Goal: Task Accomplishment & Management: Use online tool/utility

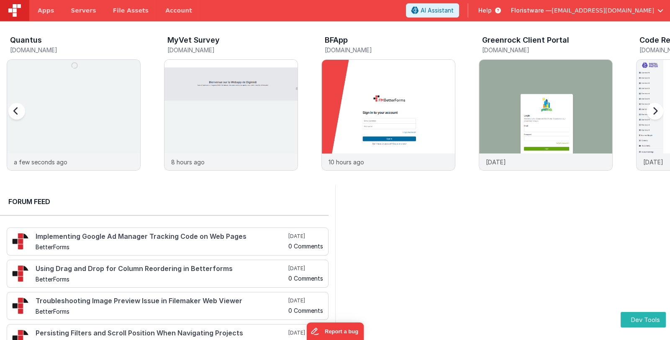
click at [551, 10] on span "Floristware —" at bounding box center [531, 10] width 41 height 8
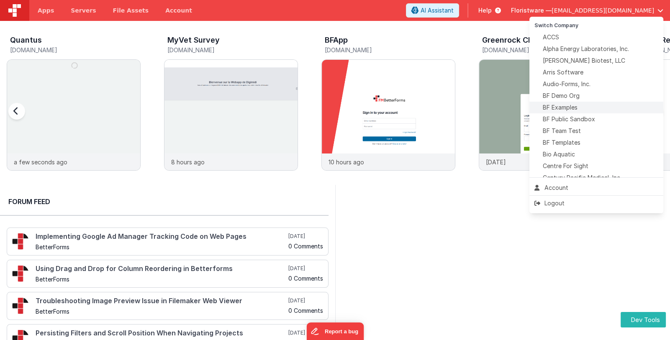
click at [579, 109] on div "BF Examples" at bounding box center [596, 107] width 124 height 8
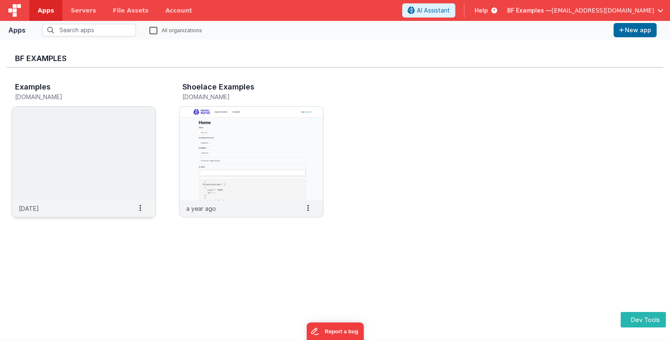
click at [84, 173] on img at bounding box center [83, 154] width 143 height 94
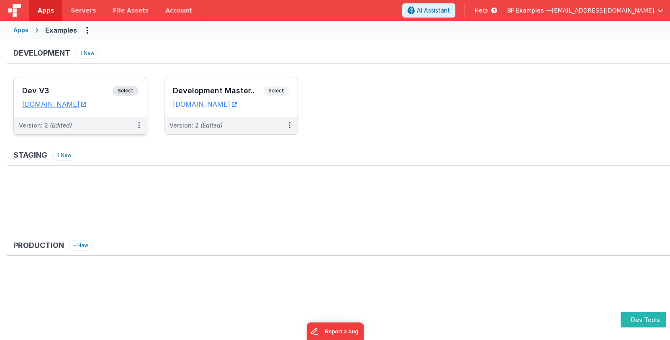
click at [73, 90] on h3 "Dev V3" at bounding box center [67, 91] width 90 height 8
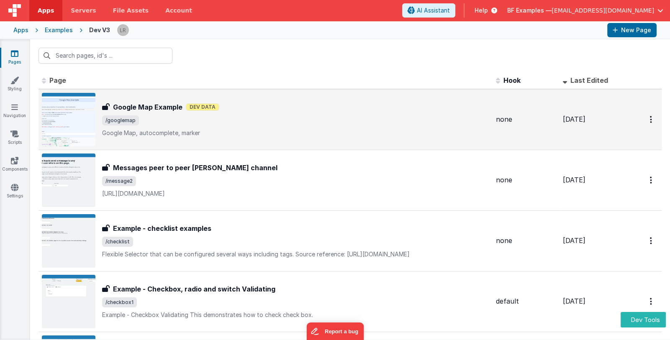
click at [316, 132] on p "Google Map, autocomplete, marker" at bounding box center [295, 133] width 387 height 8
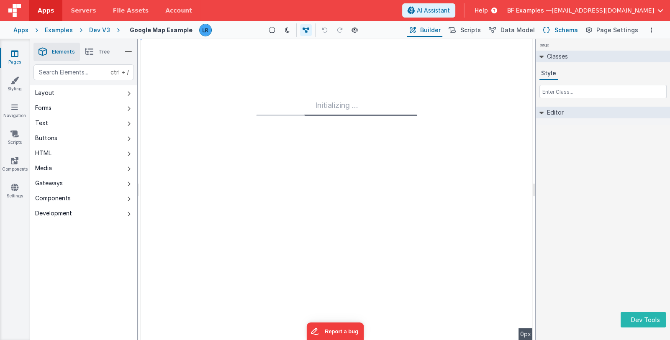
type input "FR_3CD49FCF-2768-B74C-9951-952AC1723016"
type textarea "Google Map, autocomplete, marker"
type input "none"
checkbox input "false"
click at [574, 31] on span "Schema" at bounding box center [565, 30] width 23 height 8
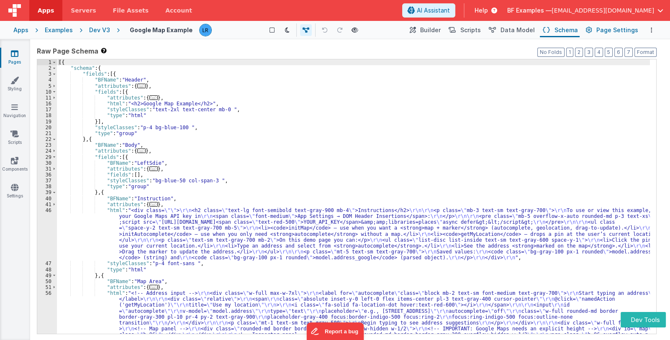
click at [597, 31] on button "Page Settings" at bounding box center [611, 30] width 57 height 14
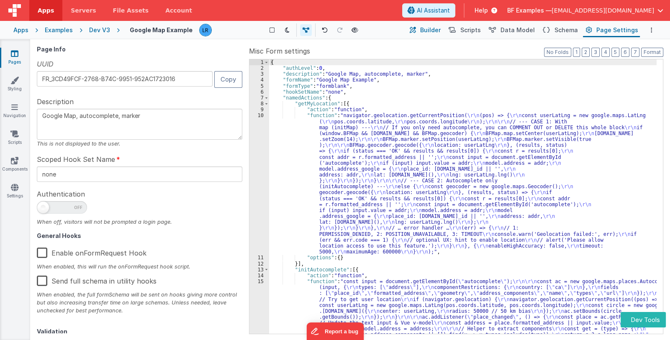
click at [416, 32] on icon at bounding box center [413, 30] width 6 height 9
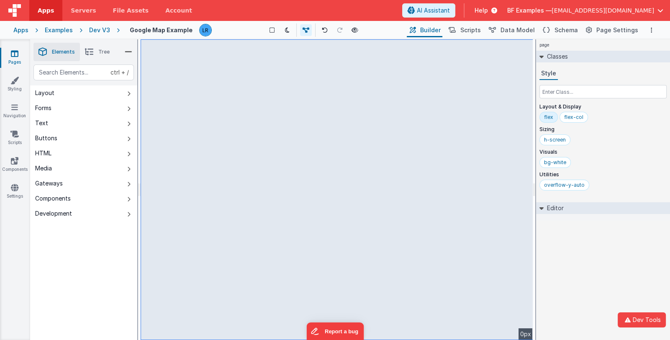
click at [17, 31] on div "Apps" at bounding box center [20, 30] width 15 height 8
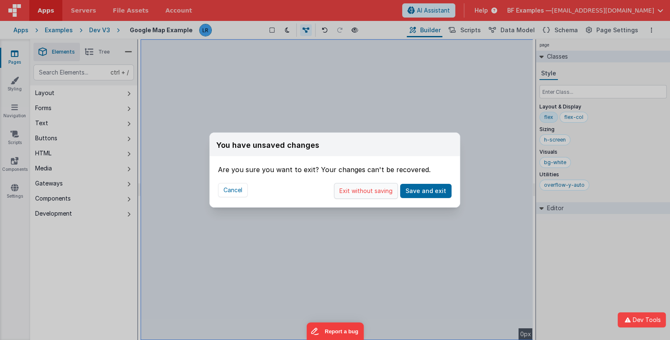
click at [368, 191] on button "Exit without saving" at bounding box center [366, 191] width 64 height 16
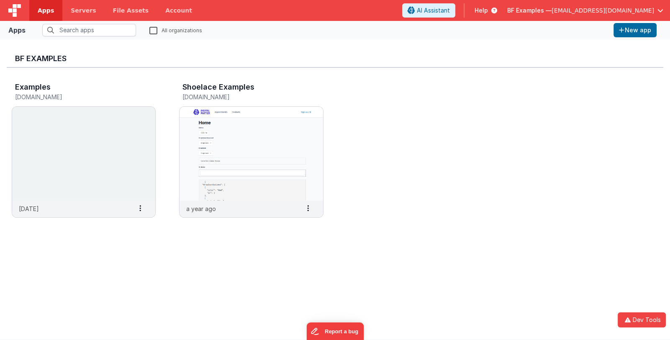
click at [541, 7] on span "BF Examples —" at bounding box center [529, 10] width 44 height 8
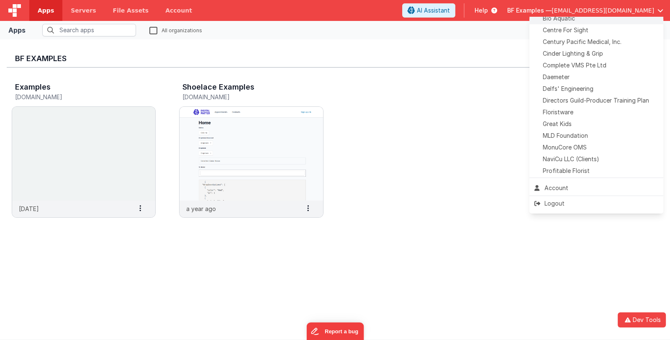
scroll to position [167, 0]
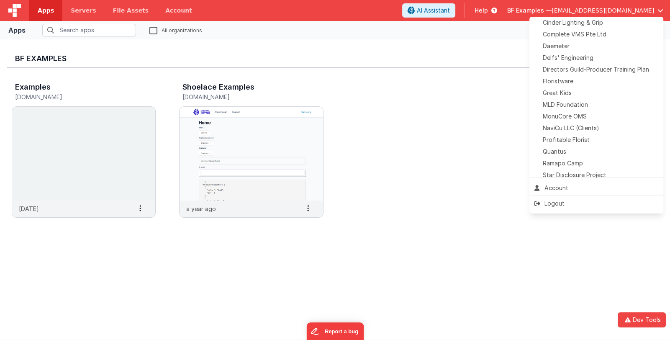
click at [598, 146] on li "Quantus" at bounding box center [596, 152] width 134 height 12
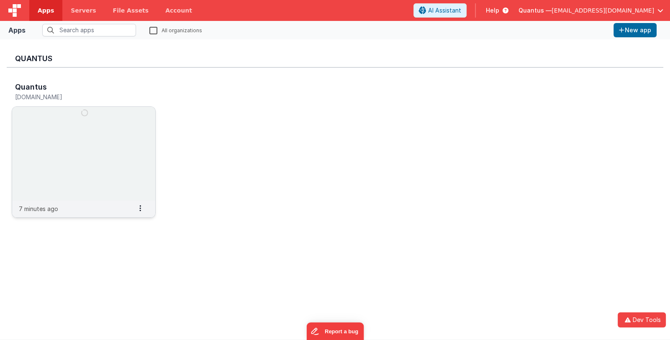
click at [98, 192] on img at bounding box center [83, 154] width 143 height 94
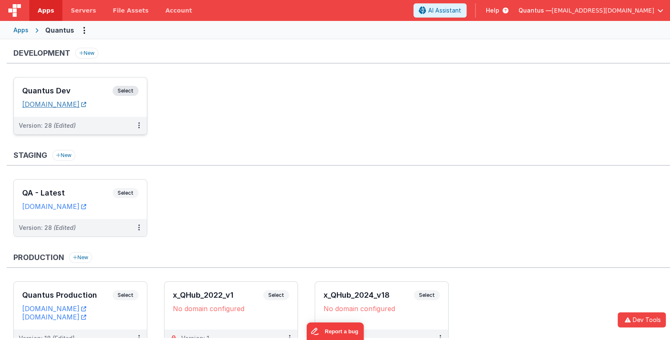
click at [86, 104] on link "quantusdev.fmbetterforms.com" at bounding box center [54, 104] width 64 height 8
click at [77, 87] on h3 "Quantus Dev" at bounding box center [67, 91] width 90 height 8
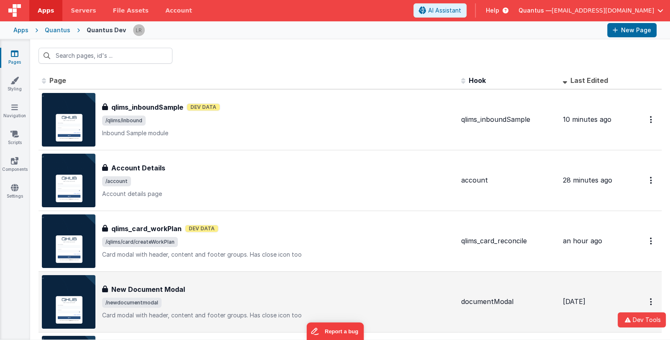
click at [241, 288] on div "New Document Modal" at bounding box center [278, 289] width 352 height 10
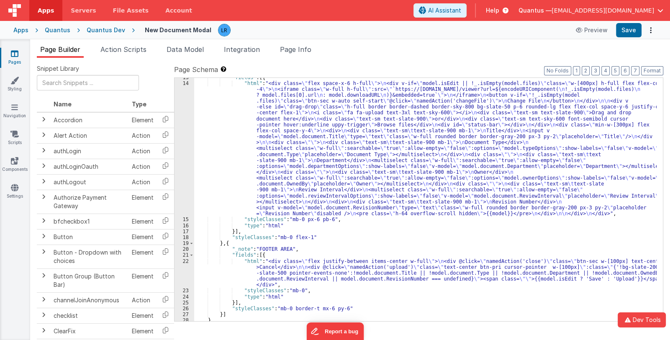
scroll to position [82, 0]
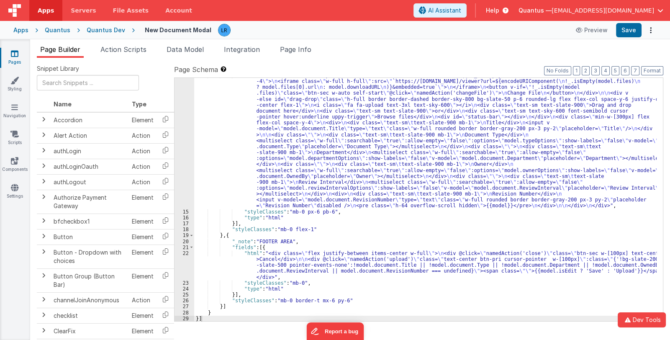
click at [297, 266] on div ""html" : "<div class= \" flex space-x-6 h-full \" > \n <div v-if= \" model.isEd…" at bounding box center [425, 265] width 462 height 386
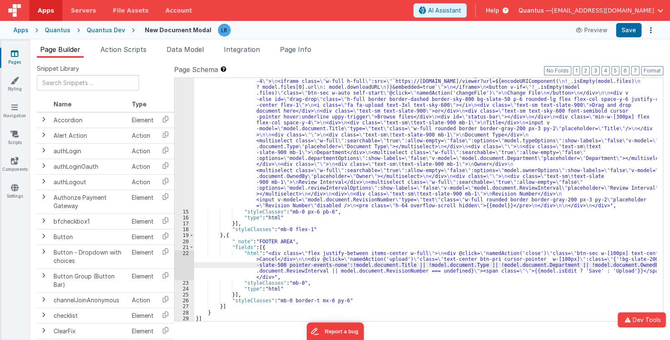
click at [186, 267] on div "22" at bounding box center [184, 265] width 20 height 30
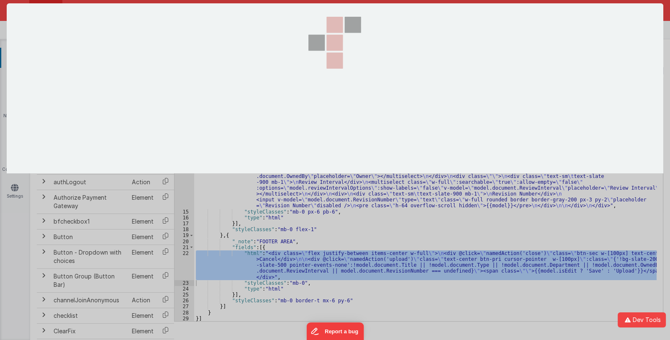
click at [186, 267] on div at bounding box center [335, 169] width 656 height 333
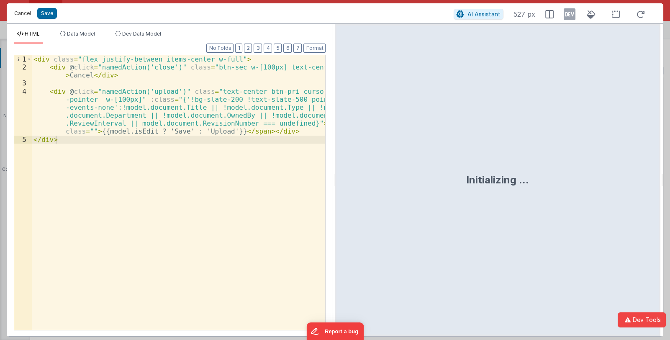
click at [20, 11] on button "Cancel" at bounding box center [22, 14] width 25 height 12
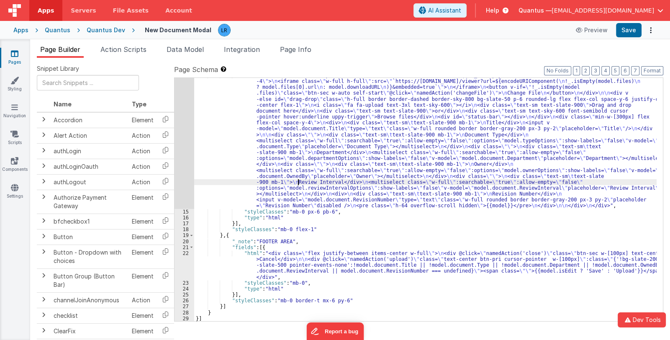
click at [297, 179] on div ""html" : "<div class= \" flex space-x-6 h-full \" > \n <div v-if= \" model.isEd…" at bounding box center [425, 265] width 462 height 386
click at [180, 182] on div "14" at bounding box center [184, 140] width 20 height 136
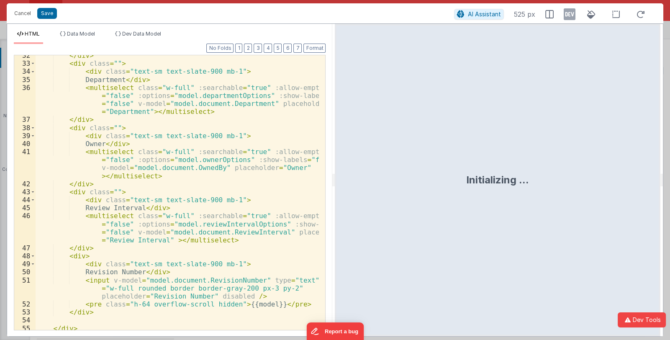
scroll to position [359, 0]
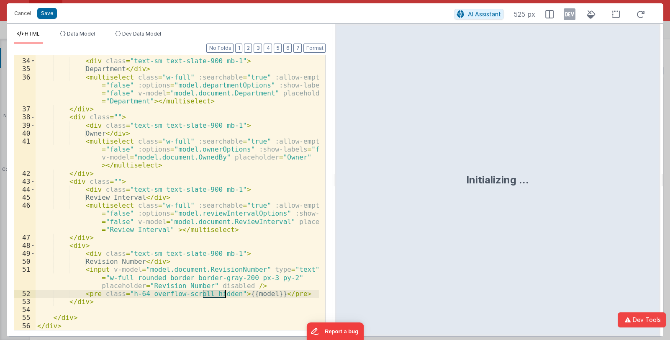
drag, startPoint x: 203, startPoint y: 292, endPoint x: 224, endPoint y: 296, distance: 21.3
click at [224, 296] on div "< div class = "" > < div class = "text-sm text-slate-900 mb-1" > Department </ …" at bounding box center [178, 194] width 284 height 290
click at [45, 15] on button "Save" at bounding box center [47, 13] width 20 height 11
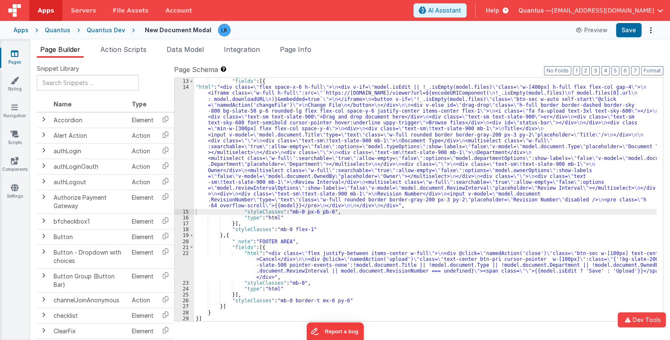
click at [297, 146] on div ""_note" : "BODY AREA" , "fields" : [{ "html" : "<div class= \" flex space-x-6 h…" at bounding box center [425, 199] width 462 height 255
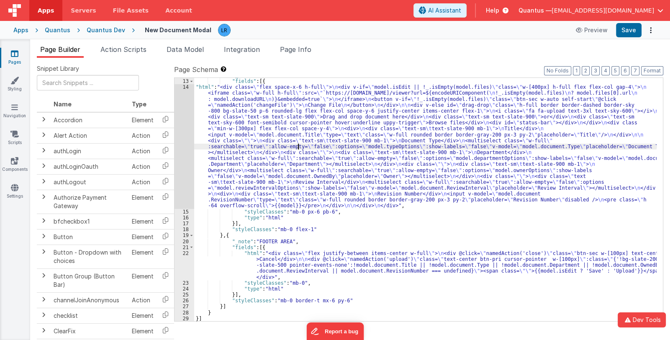
click at [182, 159] on div "14" at bounding box center [184, 146] width 20 height 125
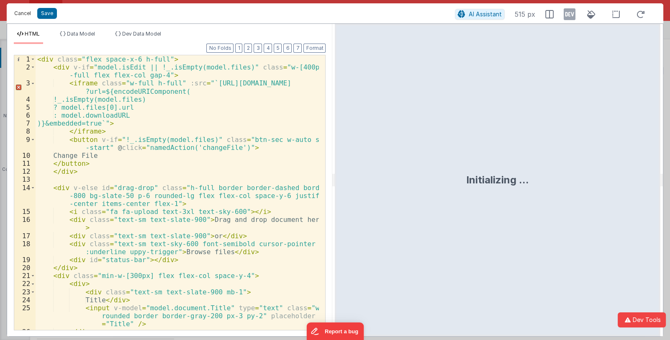
click at [21, 15] on button "Cancel" at bounding box center [22, 14] width 25 height 12
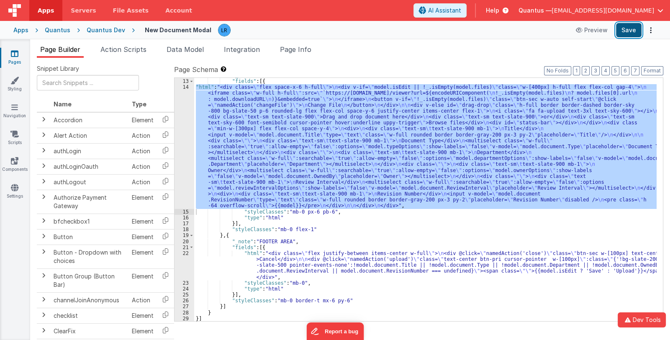
click at [630, 30] on button "Save" at bounding box center [629, 30] width 26 height 14
click at [233, 171] on div ""_note" : "BODY AREA" , "fields" : [{ "html" : "<div class= \" flex space-x-6 h…" at bounding box center [425, 199] width 462 height 243
click at [185, 183] on div "14" at bounding box center [184, 146] width 20 height 125
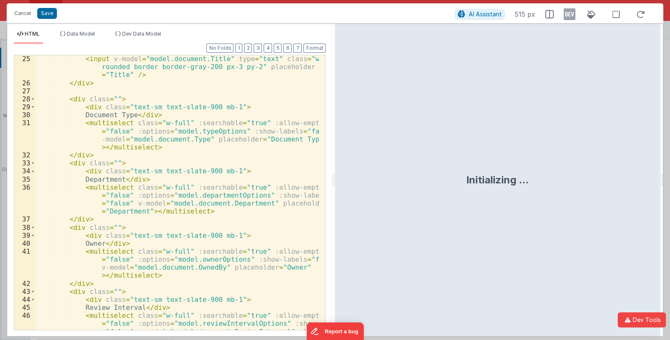
scroll to position [348, 0]
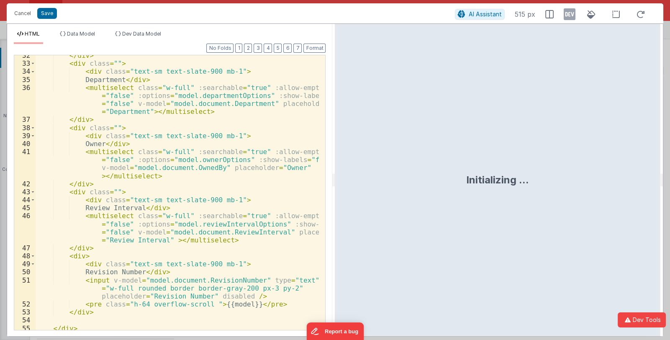
click at [202, 305] on div "</ div > < div class = "" > < div class = "text-sm text-slate-900 mb-1" > Depar…" at bounding box center [178, 196] width 284 height 290
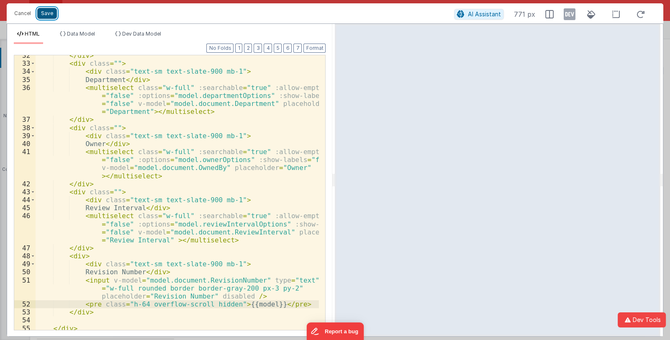
click at [50, 12] on button "Save" at bounding box center [47, 13] width 20 height 11
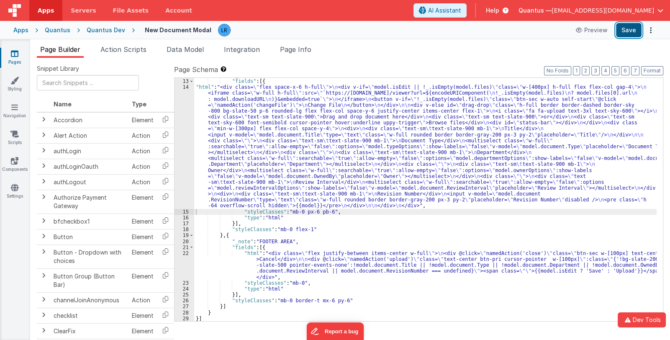
click at [625, 25] on button "Save" at bounding box center [629, 30] width 26 height 14
click at [623, 31] on button "Save" at bounding box center [629, 30] width 26 height 14
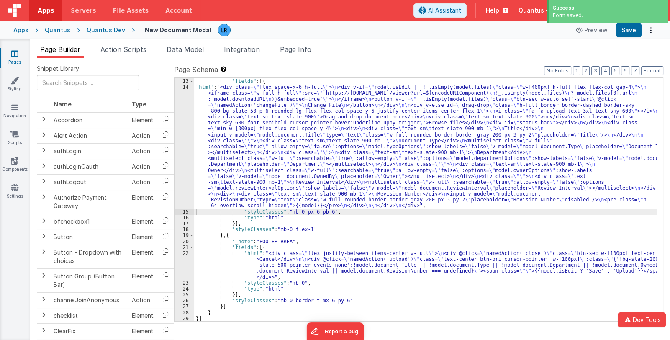
click at [13, 29] on div "Apps Quantus Quantus Dev New Document Modal Preview Save" at bounding box center [335, 30] width 670 height 18
click at [16, 30] on div "Apps" at bounding box center [20, 30] width 15 height 8
